Goal: Information Seeking & Learning: Understand process/instructions

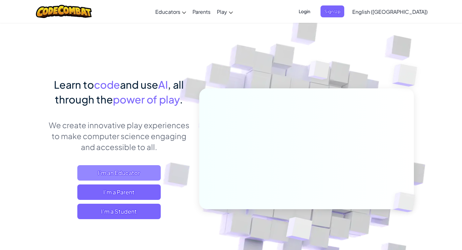
click at [122, 173] on span "I'm an Educator" at bounding box center [118, 172] width 83 height 15
click at [314, 11] on span "Login" at bounding box center [304, 11] width 19 height 12
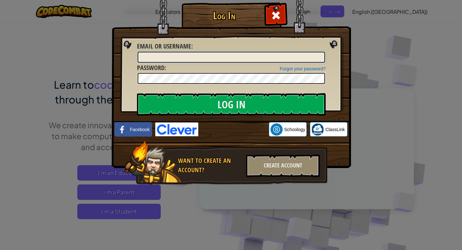
click at [152, 55] on input "Email or Username :" at bounding box center [231, 57] width 187 height 11
click at [145, 59] on input "Email or Username :" at bounding box center [231, 57] width 187 height 11
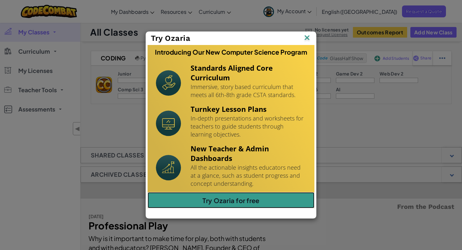
click at [233, 201] on link "Try Ozaria for free" at bounding box center [231, 200] width 167 height 16
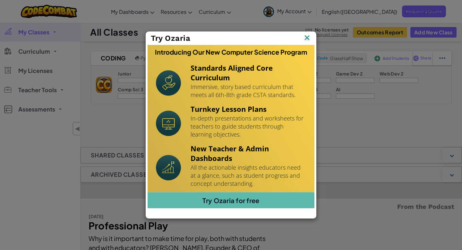
click at [308, 37] on img at bounding box center [307, 38] width 8 height 10
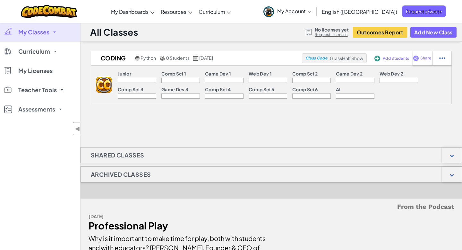
click at [179, 80] on div at bounding box center [180, 80] width 38 height 5
click at [171, 74] on p "Comp Sci 1" at bounding box center [173, 73] width 25 height 5
click at [170, 83] on div "Junior Comp Sci 1 Game Dev 1 Web Dev 1 Comp Sci 2 Game Dev 2 Web Dev 2 Comp Sci…" at bounding box center [281, 85] width 339 height 38
click at [132, 81] on div at bounding box center [137, 80] width 38 height 5
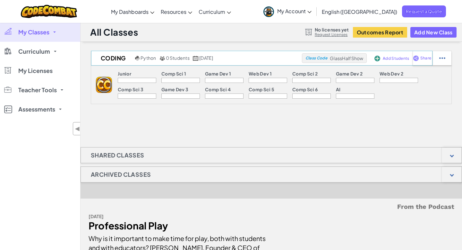
click at [394, 60] on span "Add Students" at bounding box center [396, 58] width 26 height 4
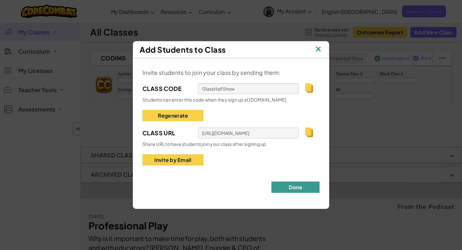
click at [298, 184] on button "Done" at bounding box center [295, 186] width 48 height 11
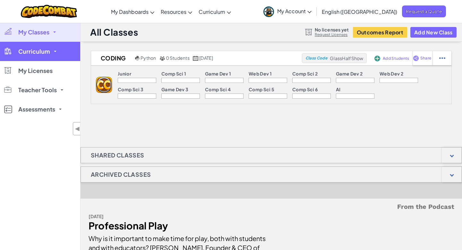
click at [54, 51] on span at bounding box center [55, 51] width 3 height 1
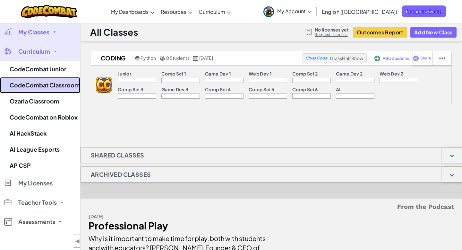
click at [36, 84] on link "CodeCombat Classroom" at bounding box center [40, 85] width 80 height 16
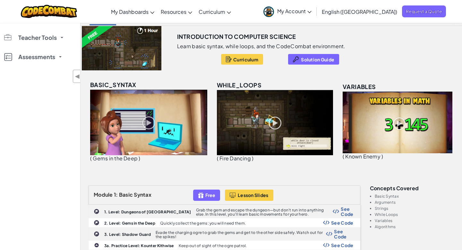
scroll to position [53, 0]
